Goal: Check status: Check status

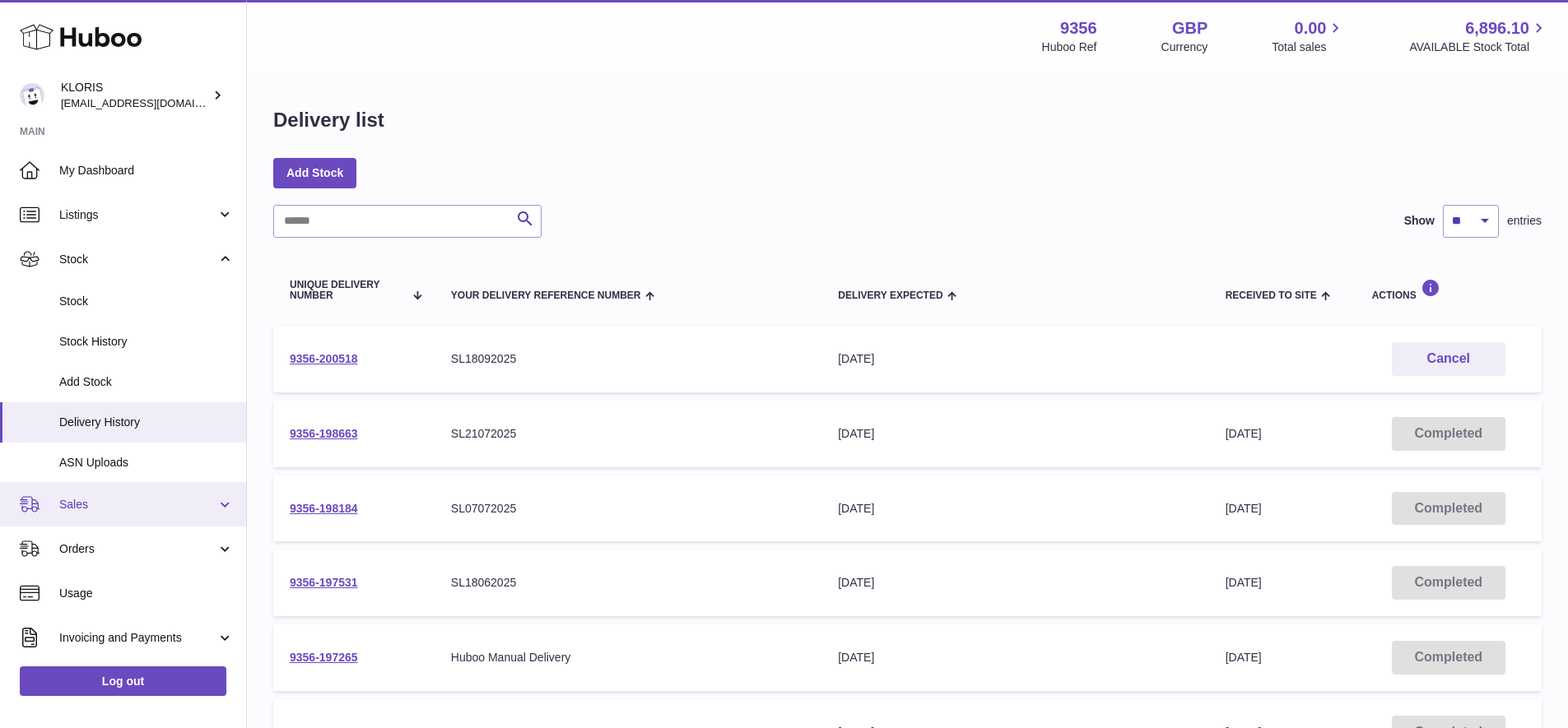
click at [81, 497] on span "Sales" at bounding box center [138, 505] width 157 height 16
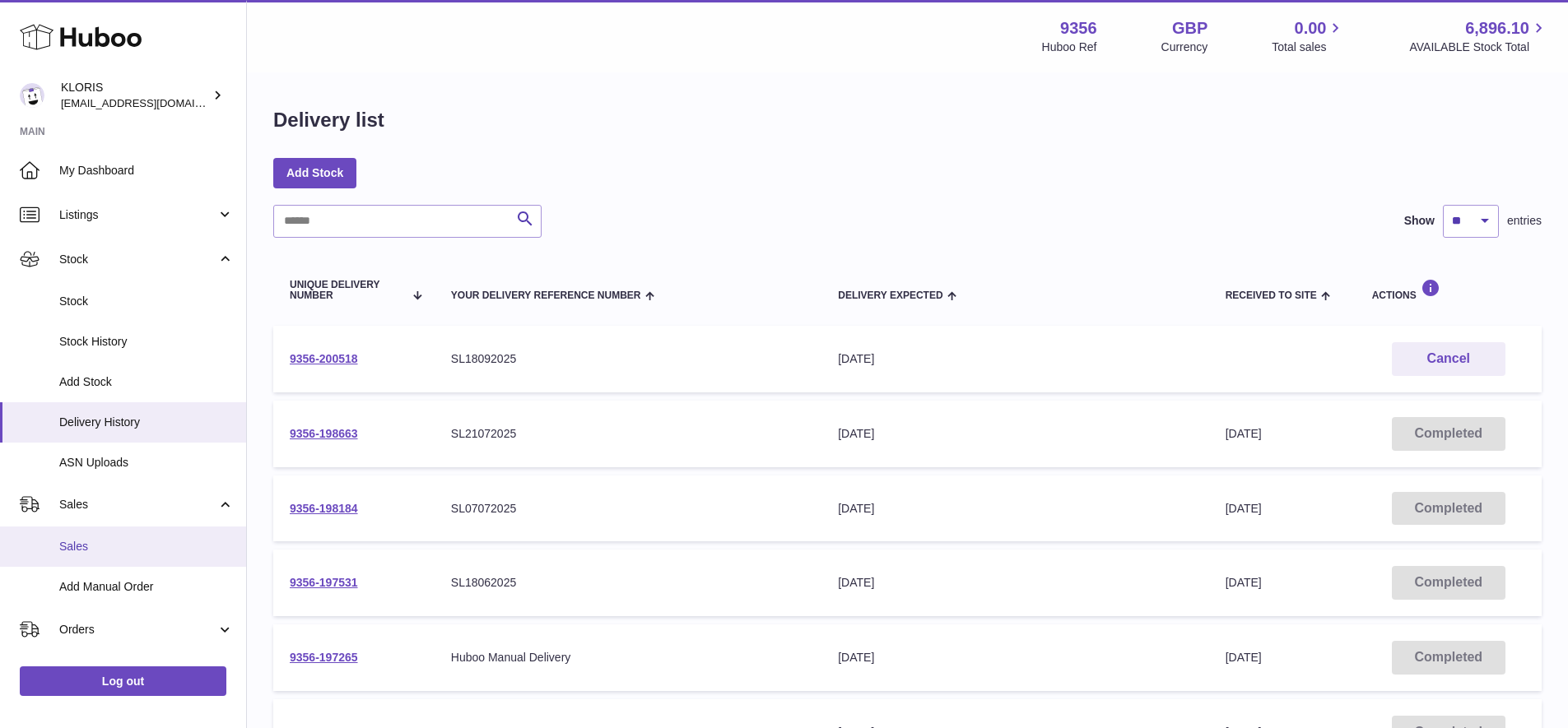
click at [81, 539] on span "Sales" at bounding box center [146, 547] width 174 height 16
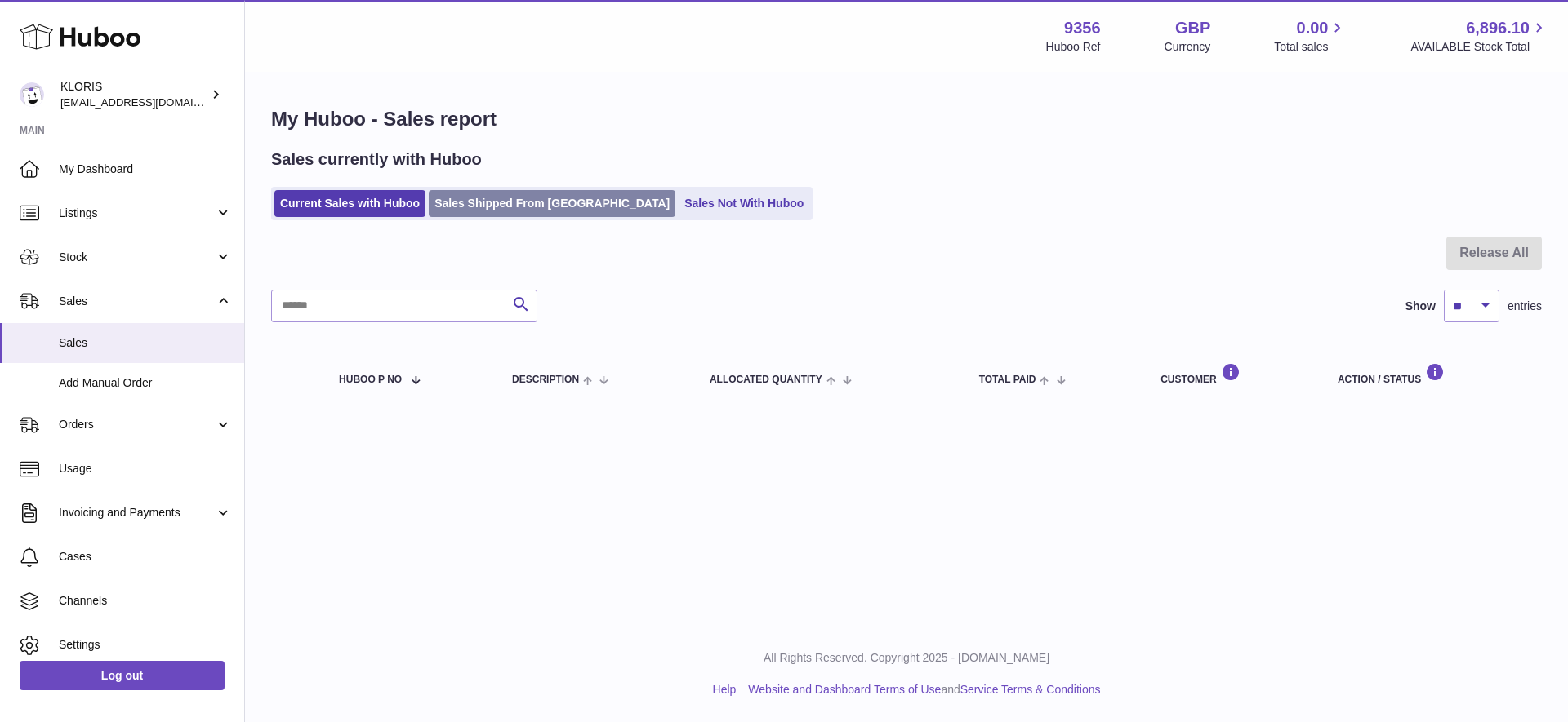
click at [526, 202] on link "Sales Shipped From [GEOGRAPHIC_DATA]" at bounding box center [552, 204] width 247 height 27
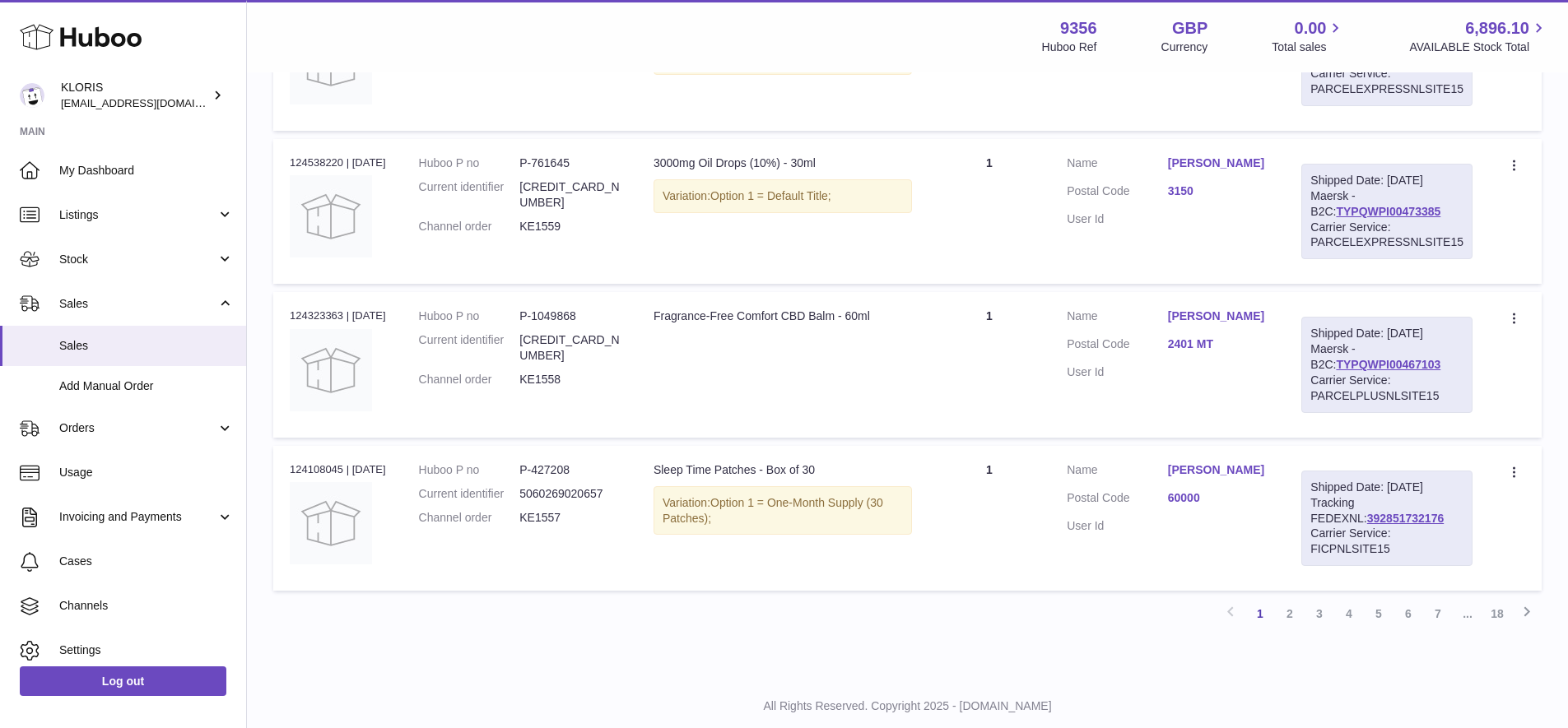
scroll to position [1328, 0]
click at [1357, 355] on link "TYPQWPI00467103" at bounding box center [1388, 361] width 104 height 13
click at [1354, 202] on link "TYPQWPI00473385" at bounding box center [1388, 208] width 104 height 13
click at [1286, 596] on link "2" at bounding box center [1290, 611] width 30 height 30
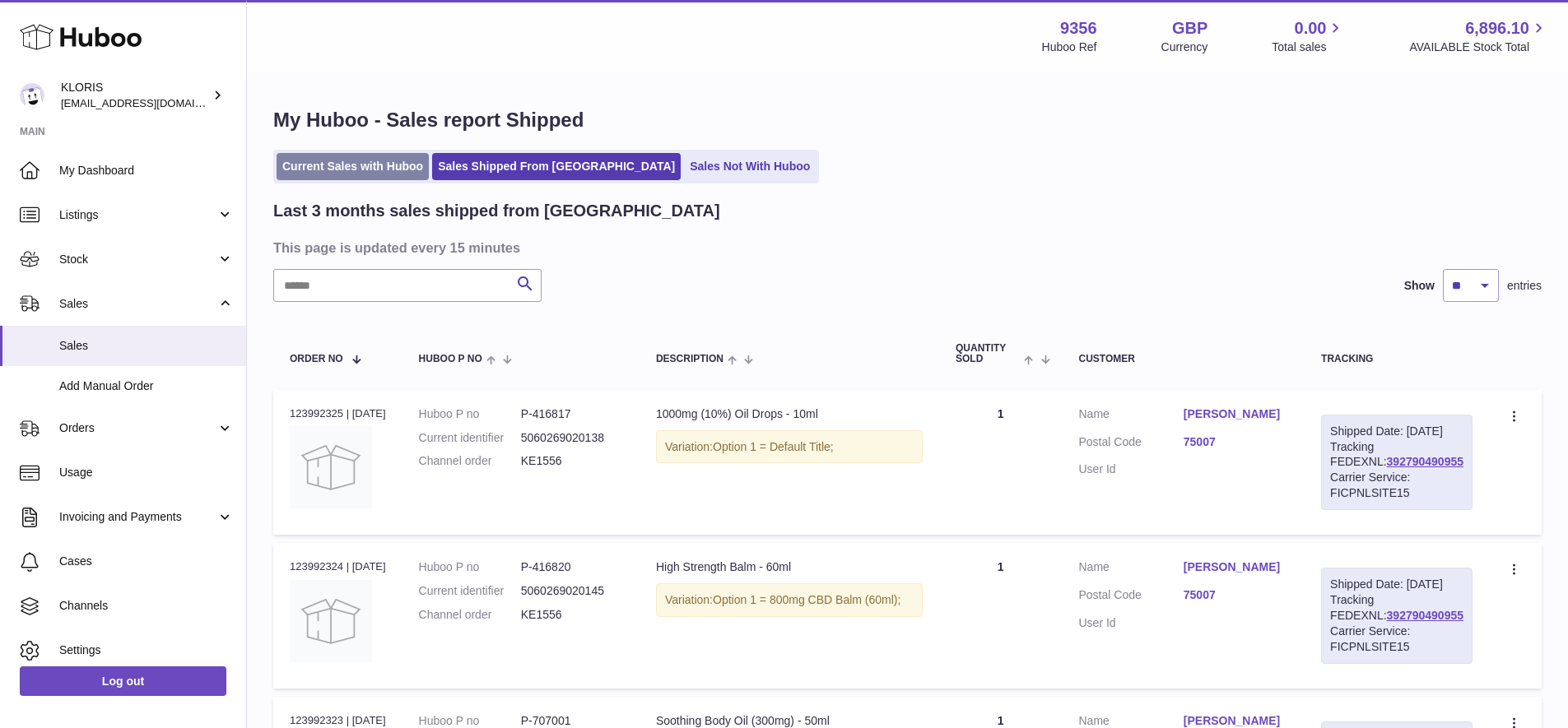
click at [349, 167] on link "Current Sales with Huboo" at bounding box center [352, 167] width 152 height 28
